Goal: Task Accomplishment & Management: Use online tool/utility

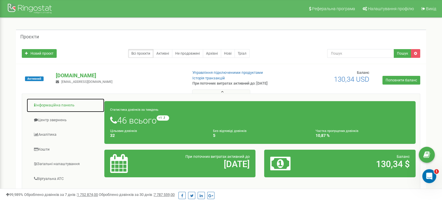
click at [64, 105] on link "Інформаційна панель" at bounding box center [65, 105] width 78 height 14
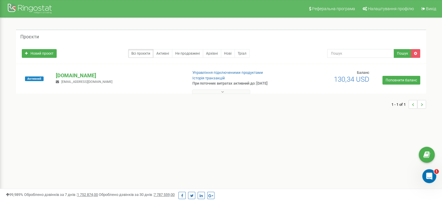
click at [217, 92] on button at bounding box center [221, 92] width 58 height 4
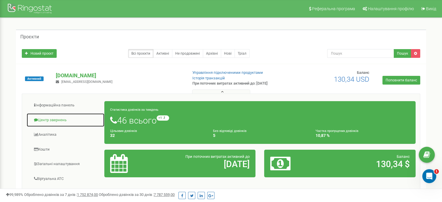
click at [60, 118] on link "Центр звернень" at bounding box center [65, 120] width 78 height 14
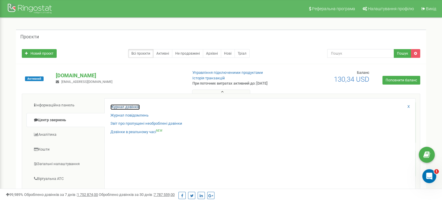
click at [134, 106] on link "Журнал дзвінків" at bounding box center [125, 107] width 29 height 6
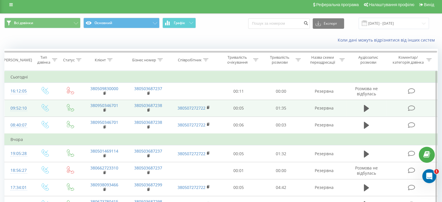
scroll to position [29, 0]
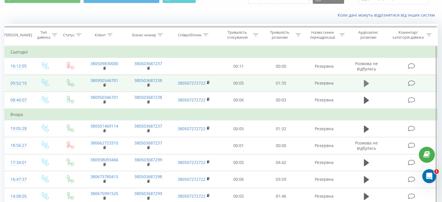
click at [365, 83] on icon at bounding box center [366, 83] width 5 height 7
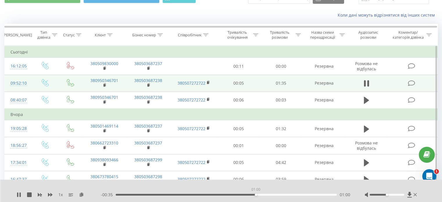
click at [256, 194] on div "01:00" at bounding box center [226, 195] width 221 height 2
click at [291, 194] on div "01:03" at bounding box center [226, 195] width 221 height 2
click at [306, 195] on div "01:16" at bounding box center [226, 195] width 221 height 2
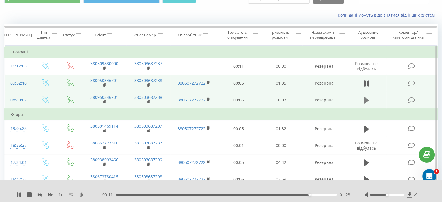
click at [366, 101] on icon at bounding box center [366, 100] width 5 height 7
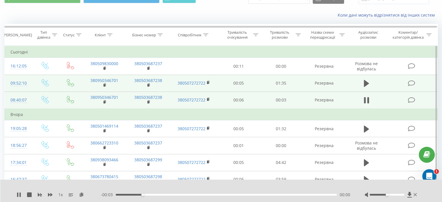
click at [263, 194] on div "00:00" at bounding box center [226, 195] width 221 height 2
